Goal: Task Accomplishment & Management: Use online tool/utility

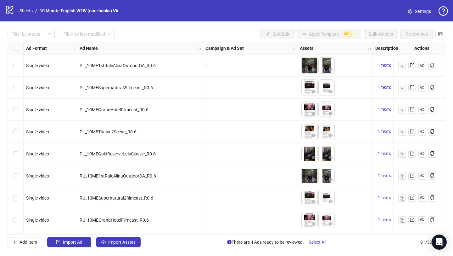
click at [26, 14] on div "logo/logo-mobile Sheets / 10 Minute English W2W (non-books) VA" at bounding box center [63, 10] width 116 height 11
click at [27, 12] on link "Sheets" at bounding box center [26, 10] width 16 height 7
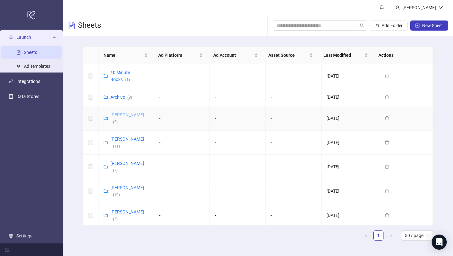
click at [114, 113] on link "[PERSON_NAME] ( 3 )" at bounding box center [128, 118] width 34 height 12
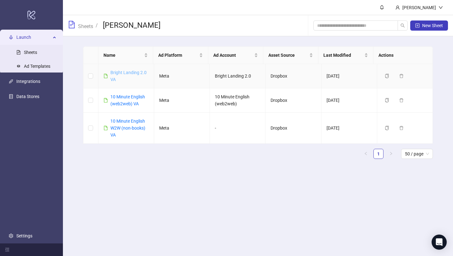
click at [133, 74] on link "Bright Landing 2.0 VA" at bounding box center [129, 76] width 36 height 12
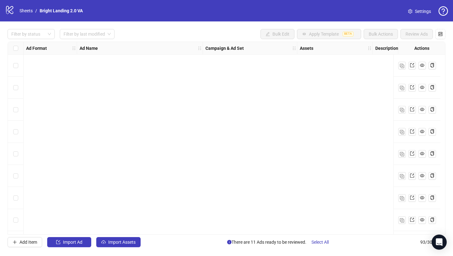
scroll to position [1873, 0]
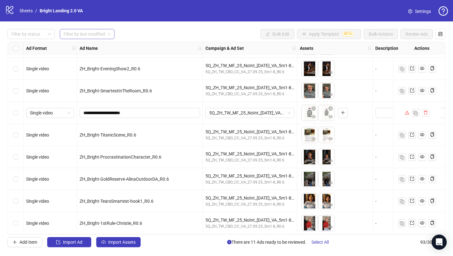
click at [90, 34] on input "search" at bounding box center [85, 33] width 42 height 9
click at [92, 46] on div "[DATE]" at bounding box center [87, 46] width 45 height 7
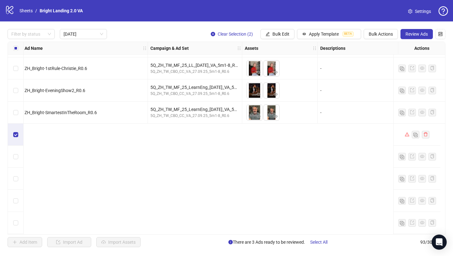
scroll to position [0, 55]
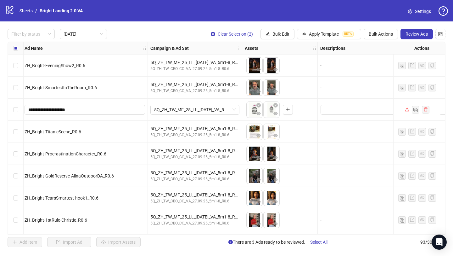
click at [20, 111] on div "Select row 3" at bounding box center [16, 110] width 16 height 22
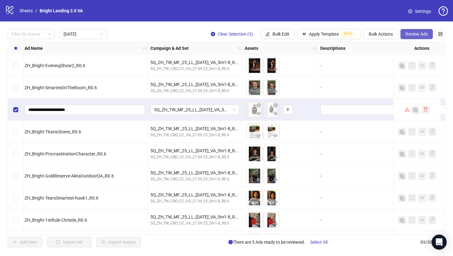
click at [407, 33] on span "Review Ads" at bounding box center [417, 33] width 22 height 5
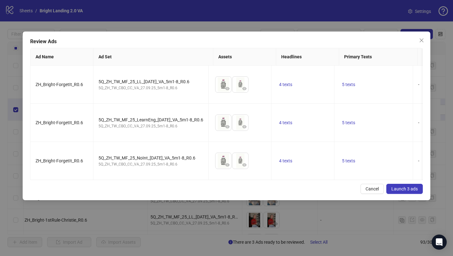
click at [409, 191] on span "Launch 3 ads" at bounding box center [405, 188] width 26 height 5
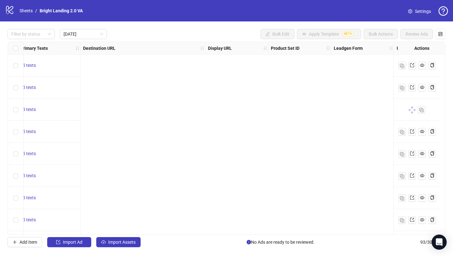
scroll to position [0, 0]
